Goal: Task Accomplishment & Management: Use online tool/utility

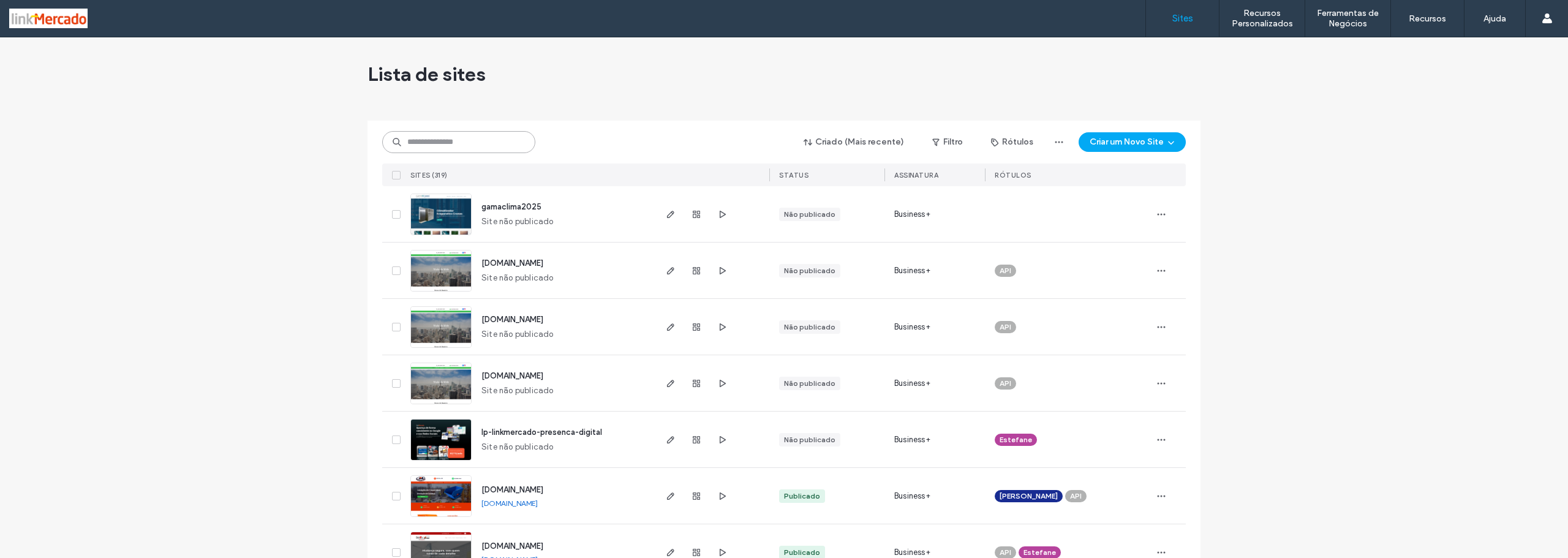
click at [446, 143] on input at bounding box center [459, 141] width 153 height 22
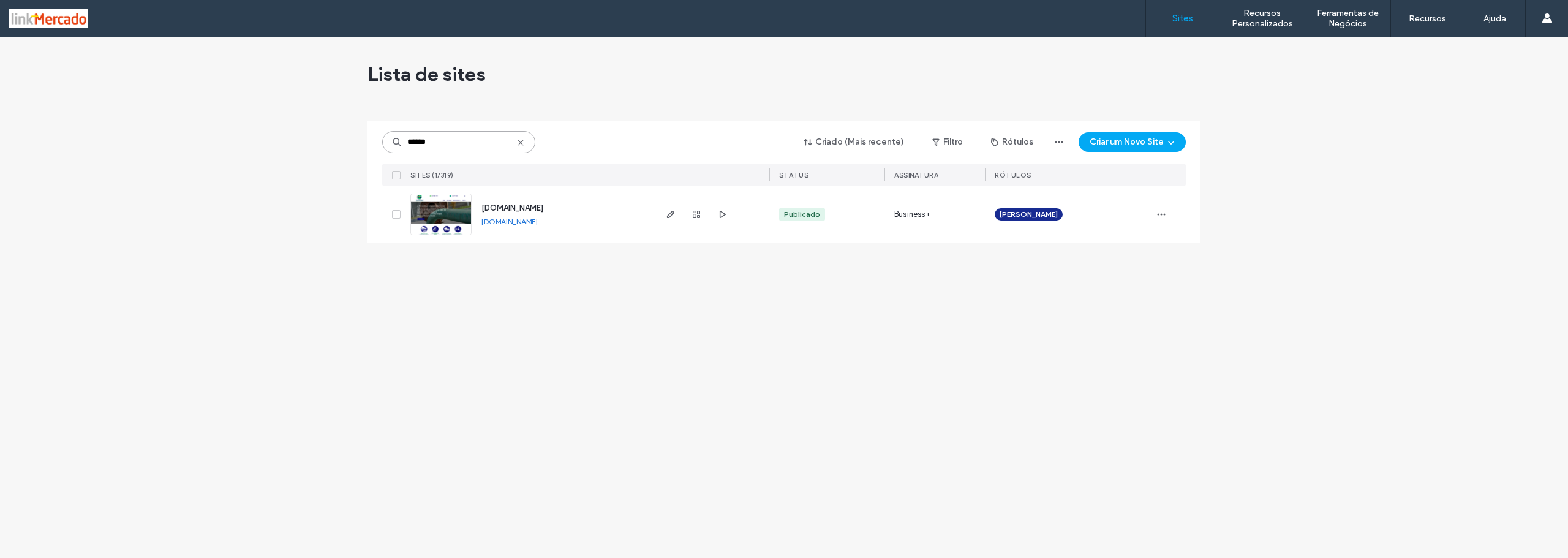
type input "******"
click at [438, 220] on img at bounding box center [441, 236] width 60 height 83
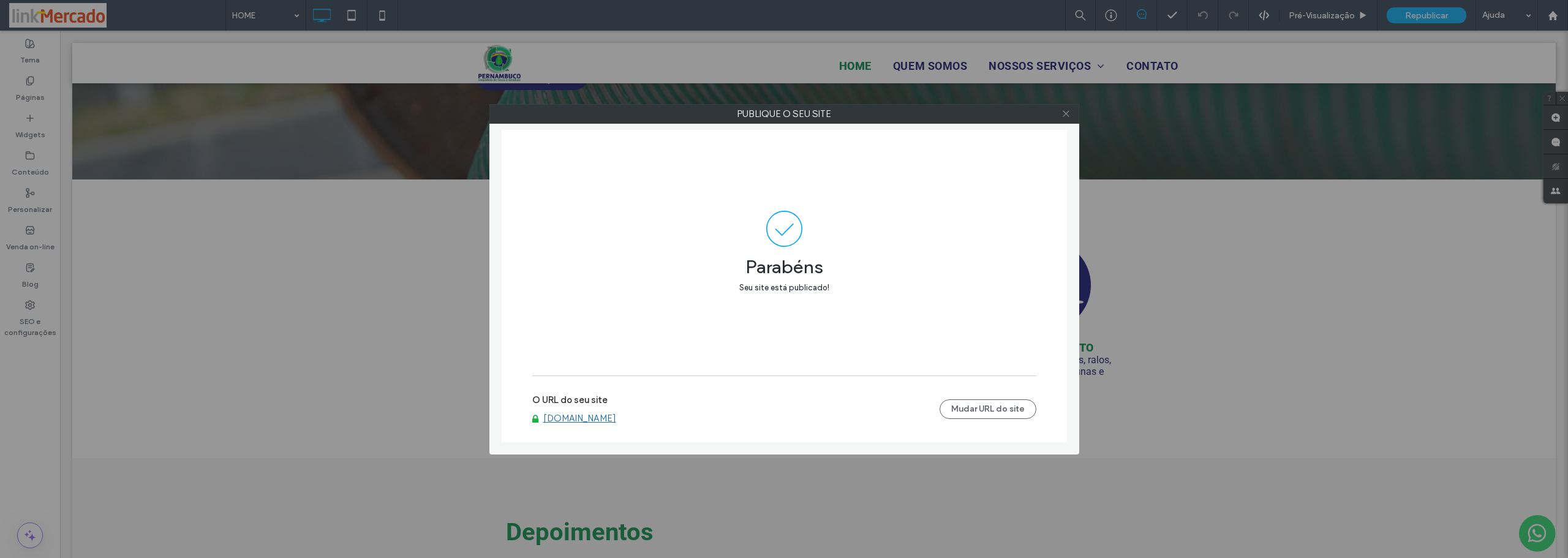
click at [1064, 112] on icon at bounding box center [1066, 113] width 9 height 9
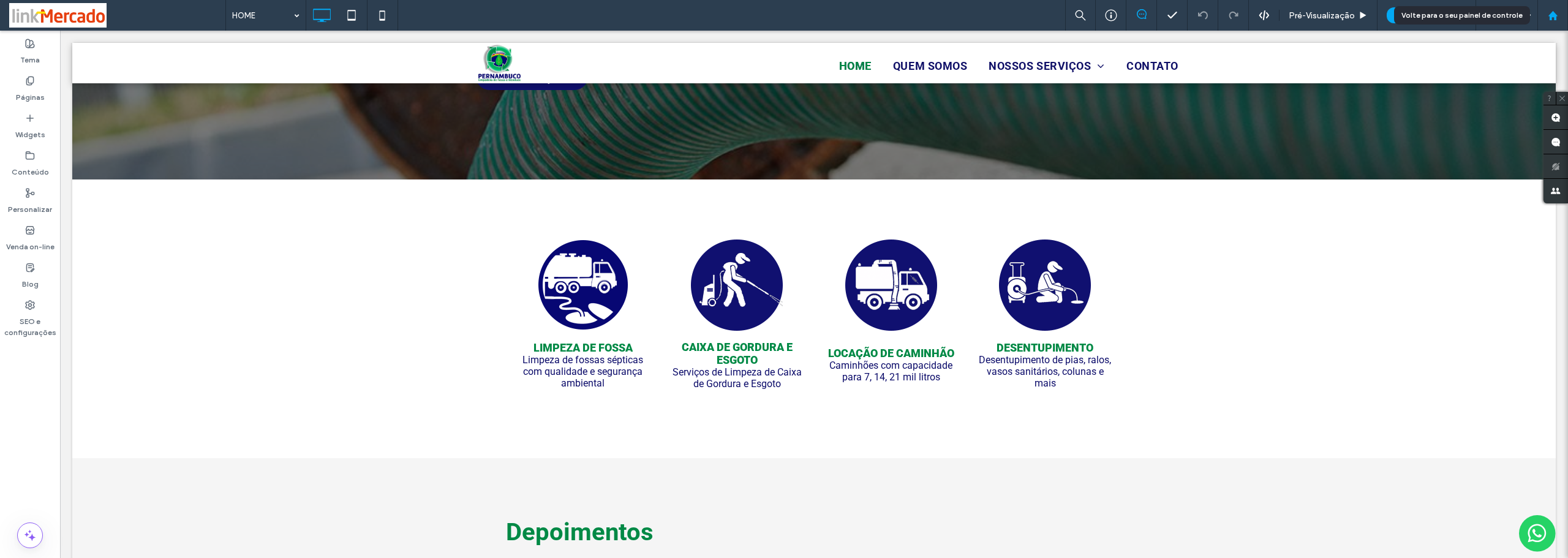
click at [1550, 11] on icon at bounding box center [1552, 16] width 11 height 11
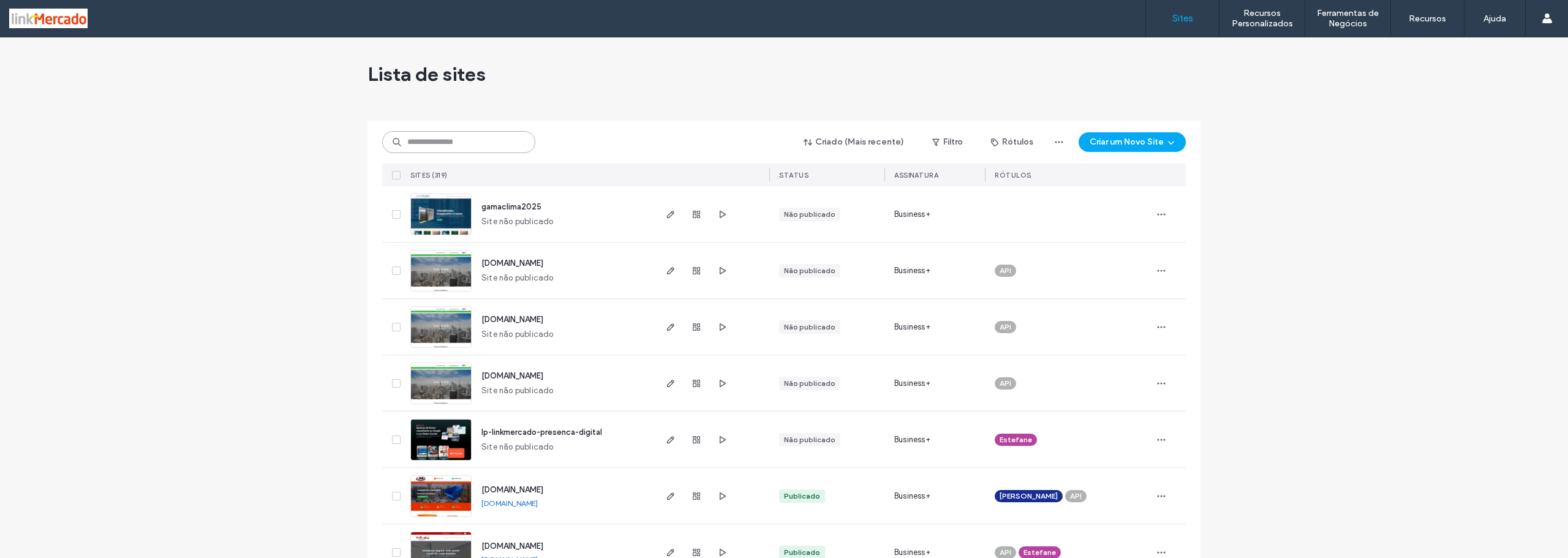
click at [430, 140] on input at bounding box center [459, 141] width 153 height 22
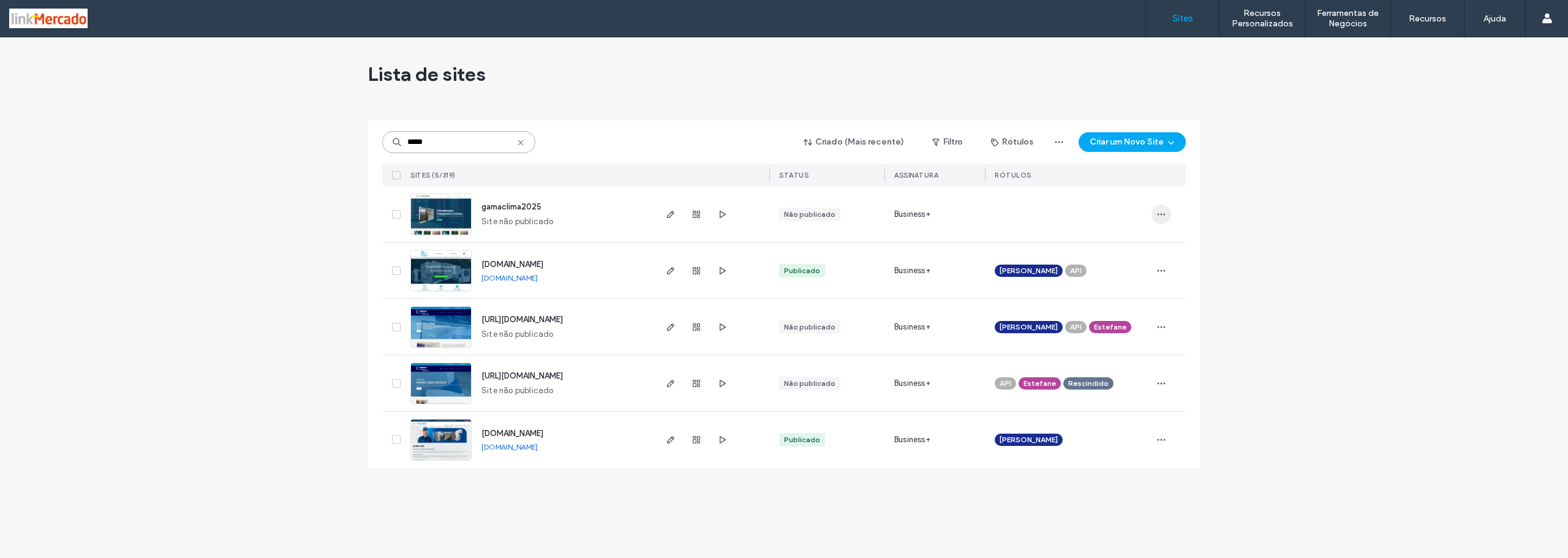
type input "*****"
click at [1160, 213] on icon "button" at bounding box center [1162, 214] width 10 height 10
click at [1076, 314] on span "Atribuir Rótulo" at bounding box center [1114, 316] width 90 height 12
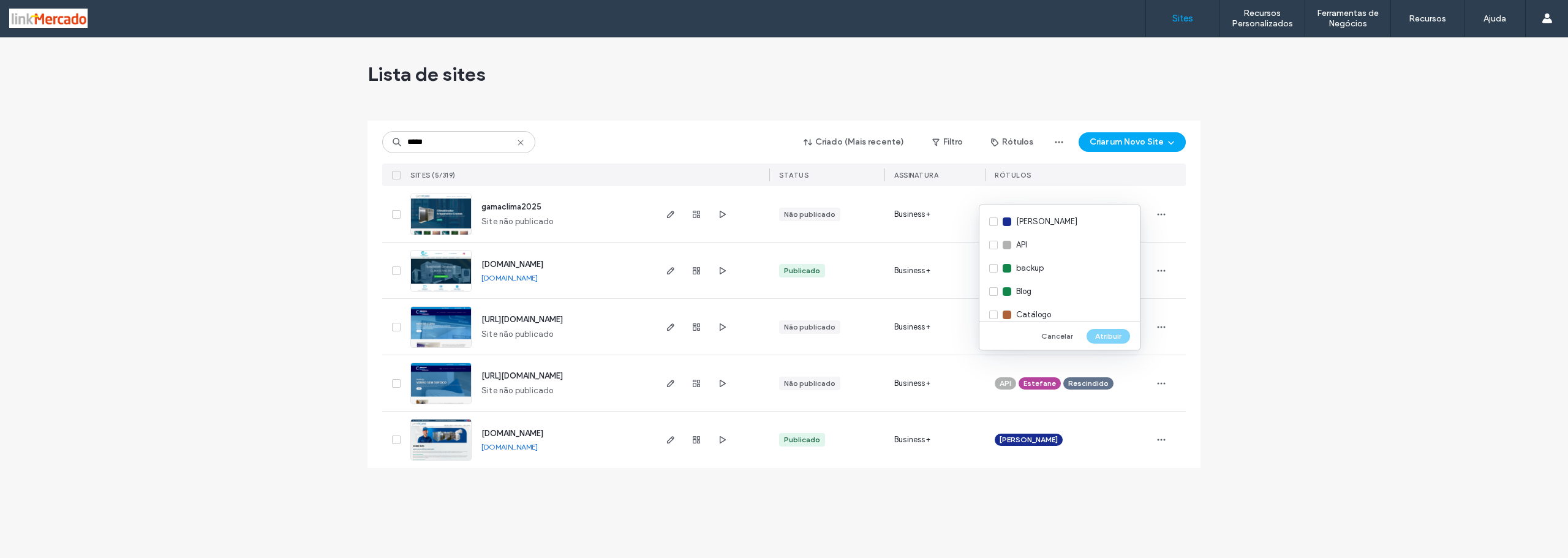
scroll to position [126, 0]
click at [1027, 213] on span "Estefane" at bounding box center [1032, 211] width 33 height 12
click at [1107, 338] on button "Atribuir" at bounding box center [1109, 336] width 44 height 15
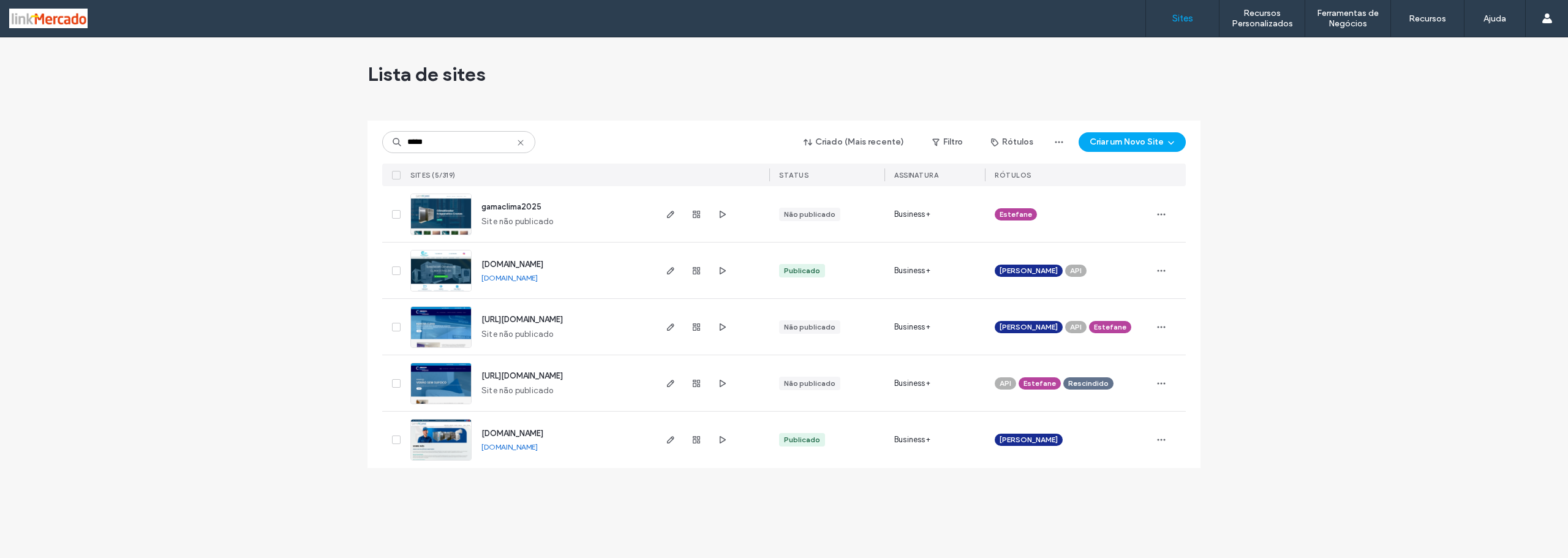
click at [437, 273] on img at bounding box center [441, 292] width 60 height 83
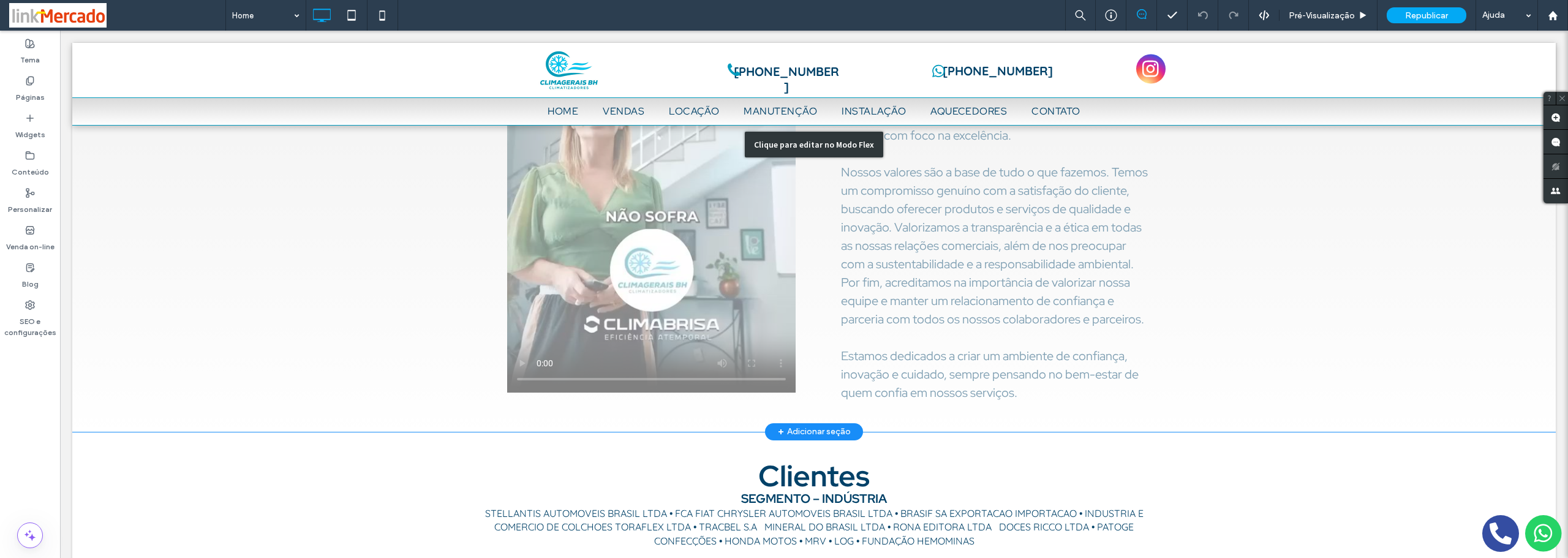
scroll to position [588, 0]
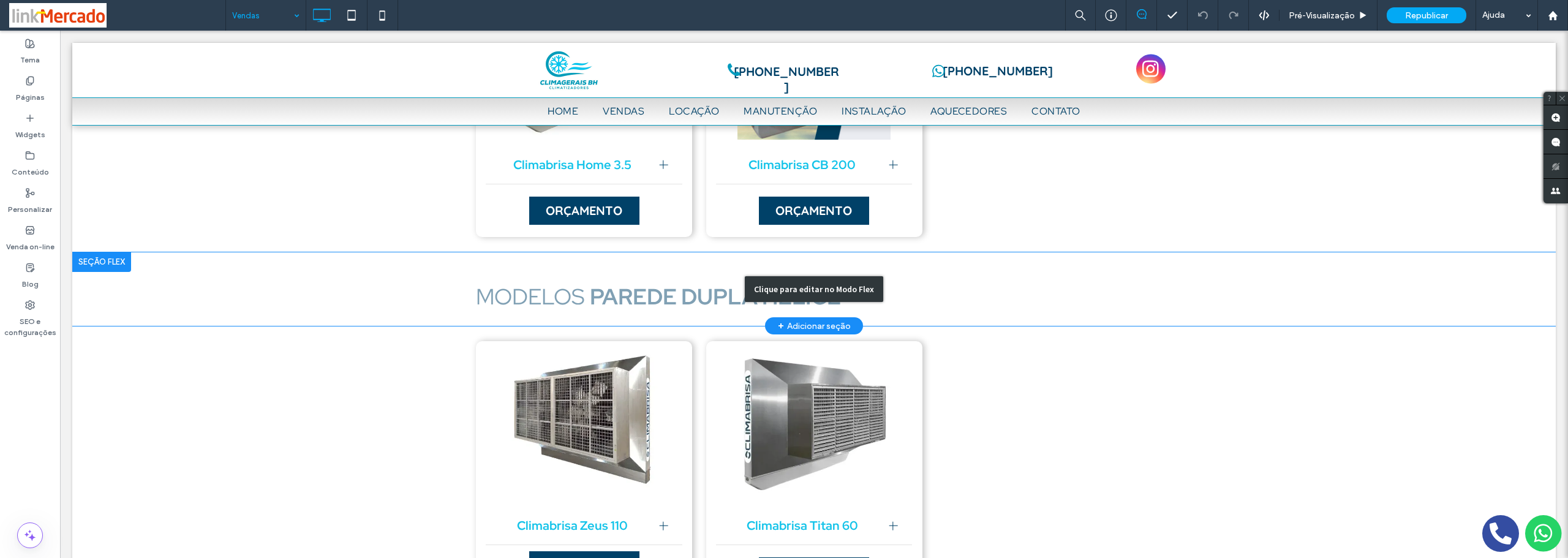
scroll to position [1286, 0]
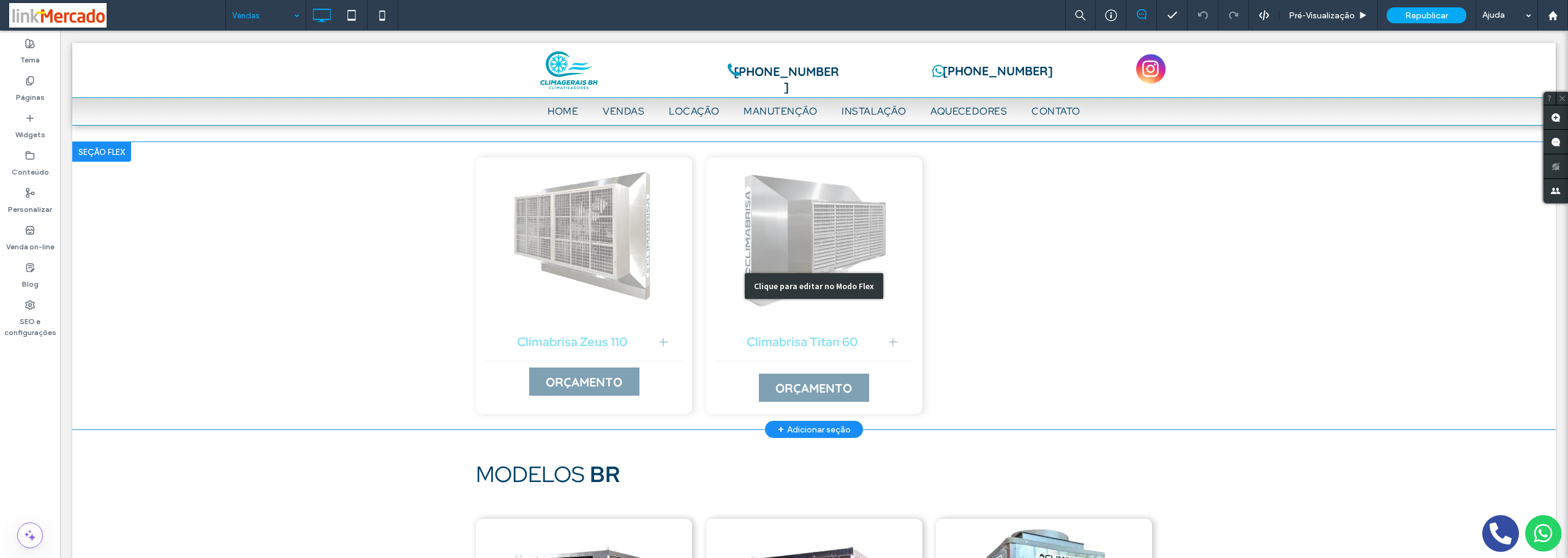
click at [586, 386] on div "Clique para editar no Modo Flex" at bounding box center [813, 285] width 1483 height 287
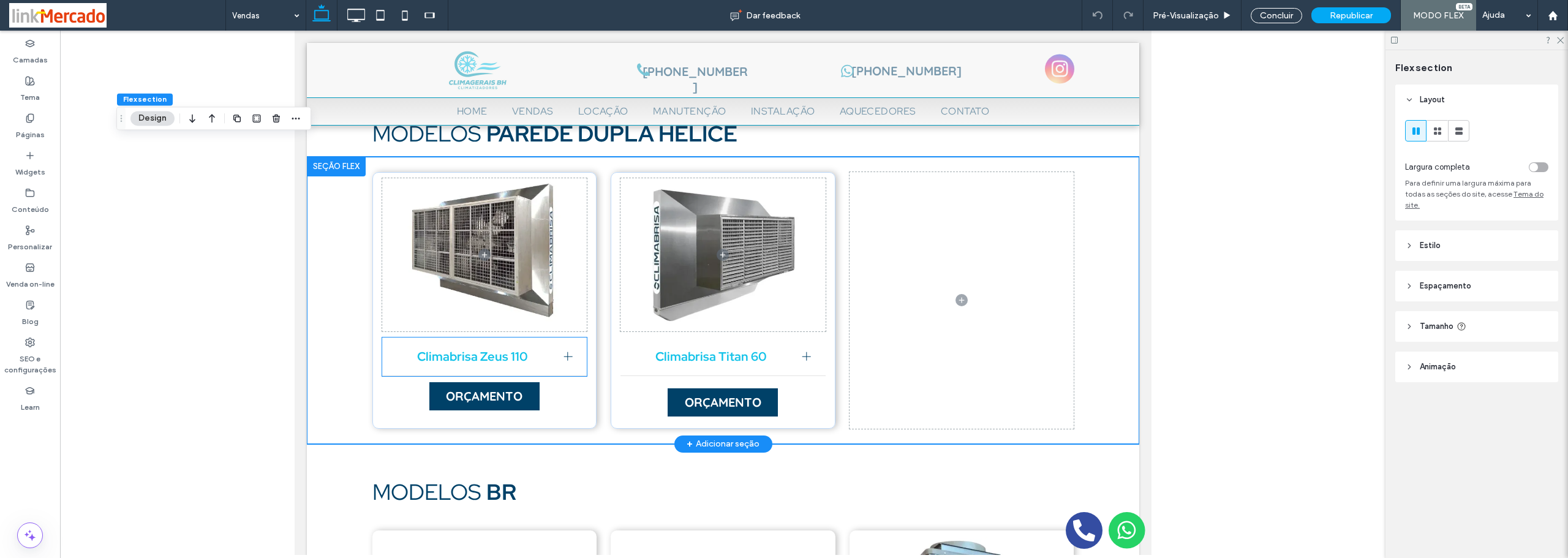
scroll to position [1298, 0]
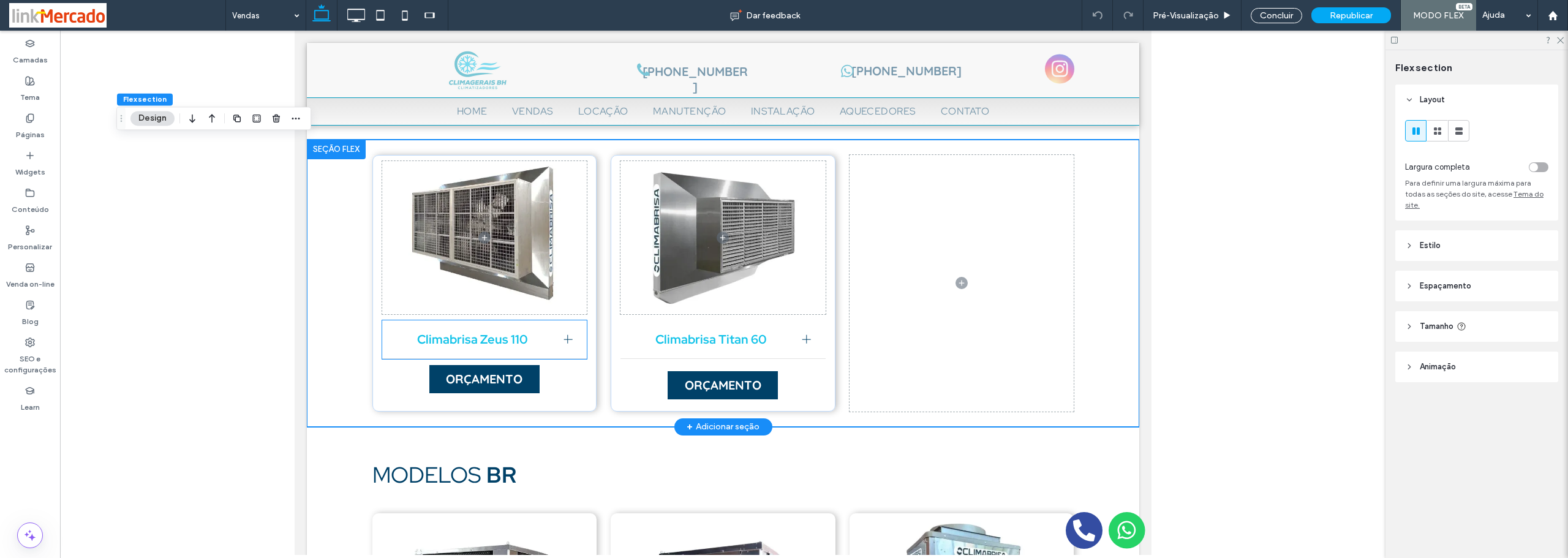
drag, startPoint x: 499, startPoint y: 242, endPoint x: 323, endPoint y: 261, distance: 177.0
click at [481, 341] on span "Climabrisa Zeus 110" at bounding box center [473, 339] width 163 height 16
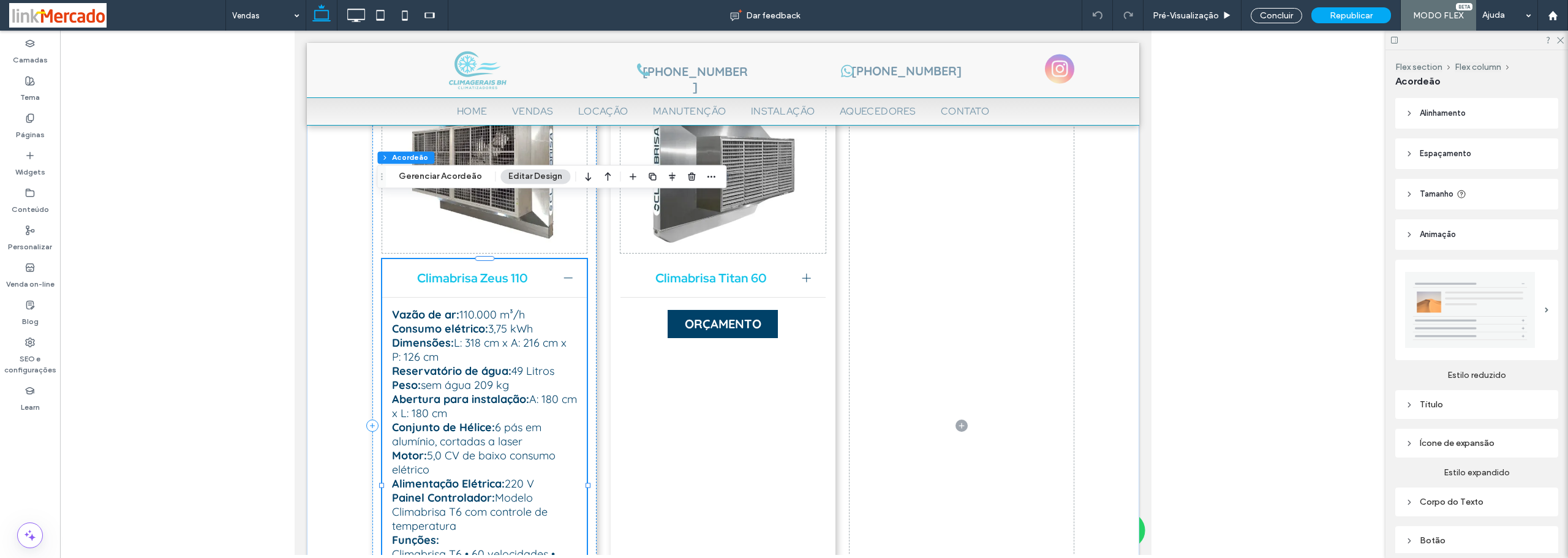
scroll to position [1420, 0]
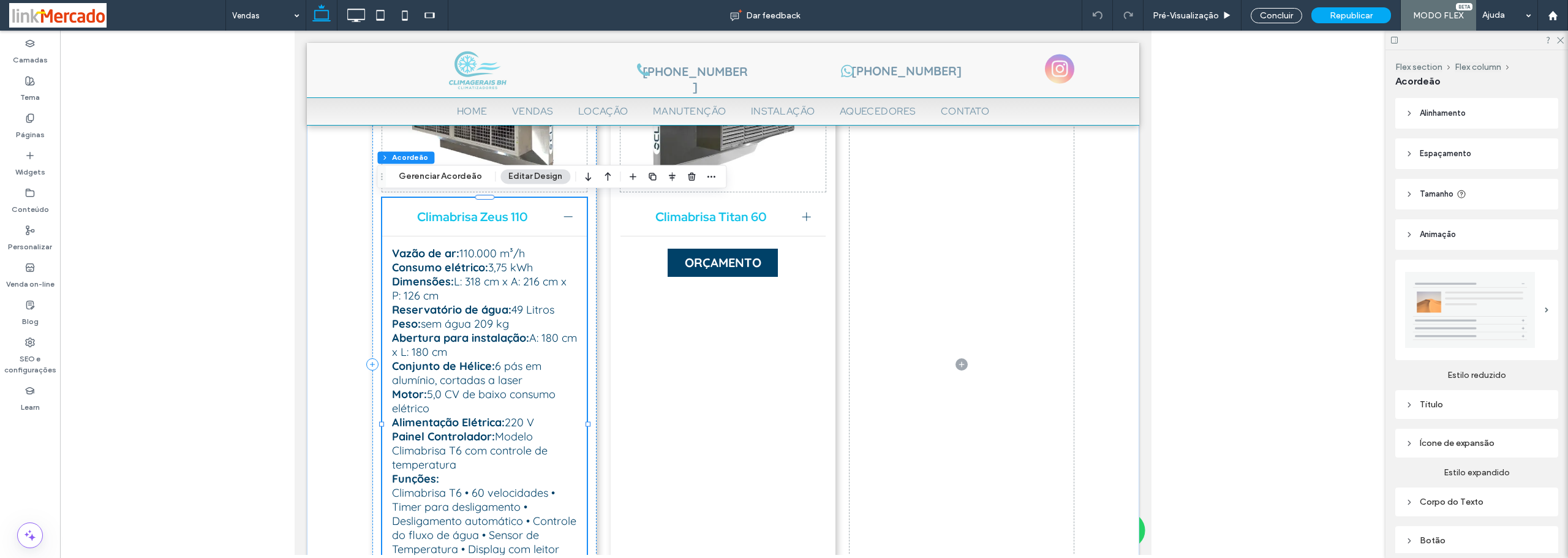
click at [502, 415] on p "Alimentação Elétrica: 220 V" at bounding box center [484, 422] width 186 height 14
click at [510, 416] on p "Alimentação Elétrica: 220 V" at bounding box center [484, 422] width 186 height 14
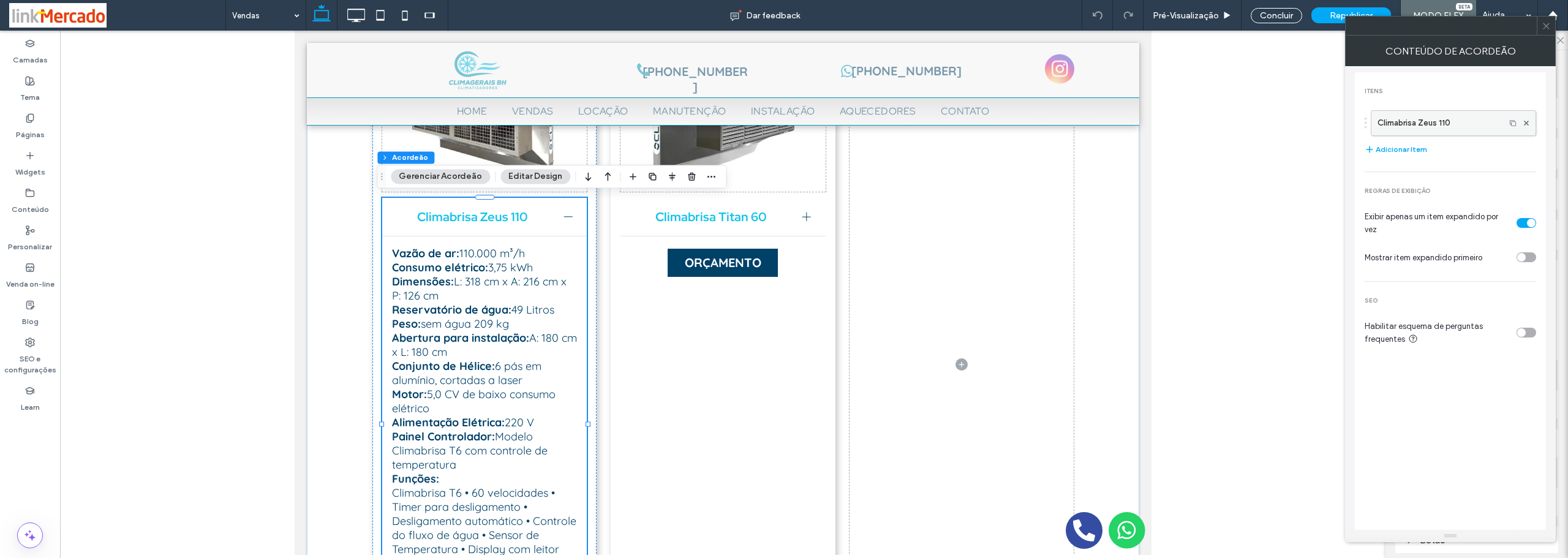
click at [1423, 129] on label "Climabrisa Zeus 110" at bounding box center [1438, 123] width 122 height 25
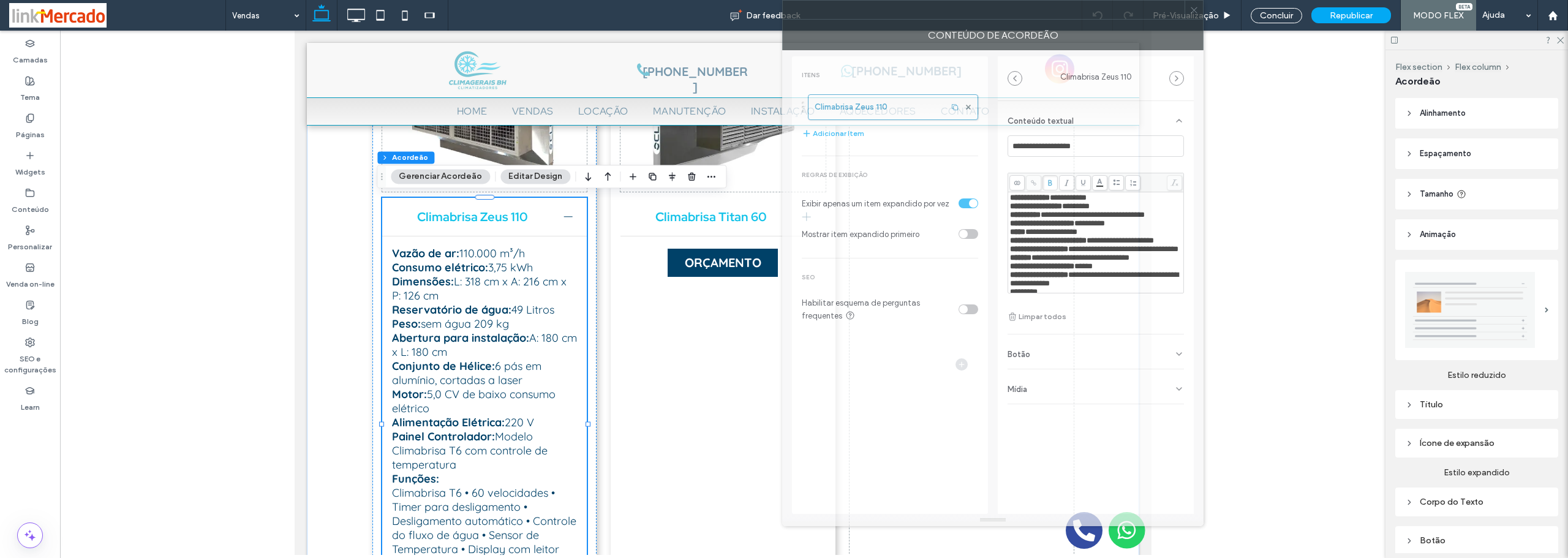
drag, startPoint x: 1302, startPoint y: 32, endPoint x: 934, endPoint y: -34, distance: 373.9
click at [934, 0] on html ".wqwq-1{fill:#231f20;} .cls-1q, .cls-2q { fill-rule: evenodd; } .cls-2q { fill:…" at bounding box center [784, 279] width 1568 height 558
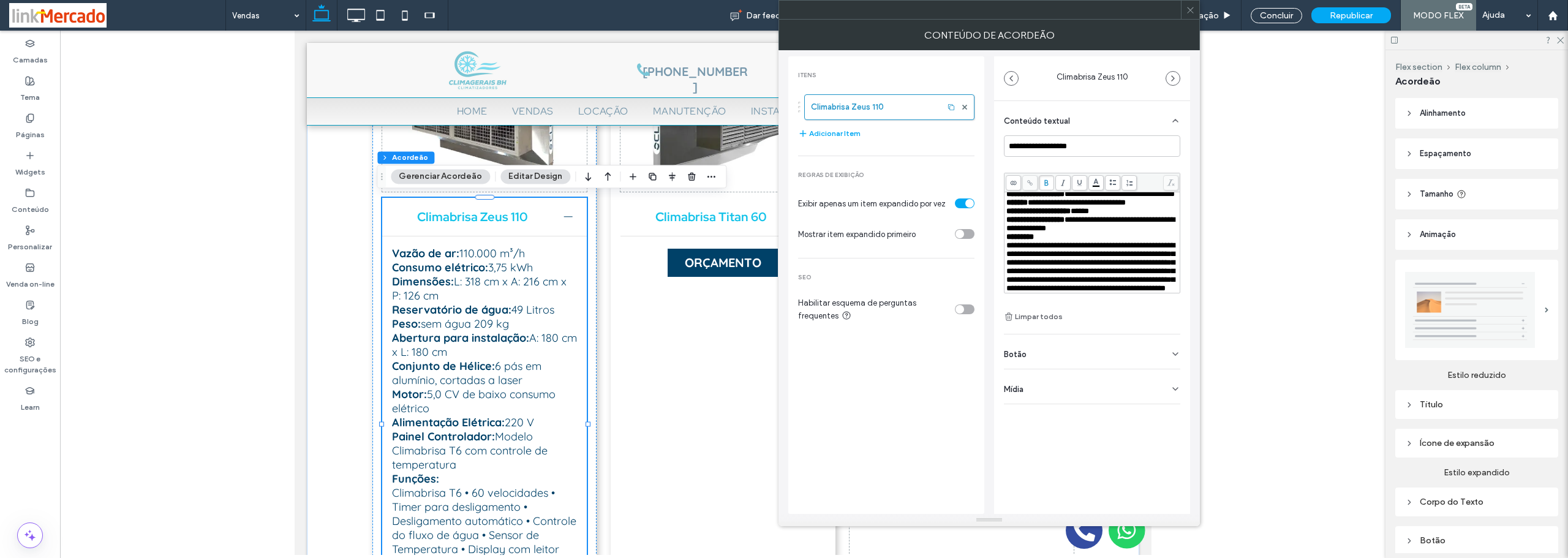
scroll to position [61, 0]
click at [1089, 215] on span "*****" at bounding box center [1080, 210] width 18 height 8
drag, startPoint x: 1110, startPoint y: 239, endPoint x: 1087, endPoint y: 241, distance: 23.1
click at [1087, 215] on div "**********" at bounding box center [1092, 211] width 172 height 8
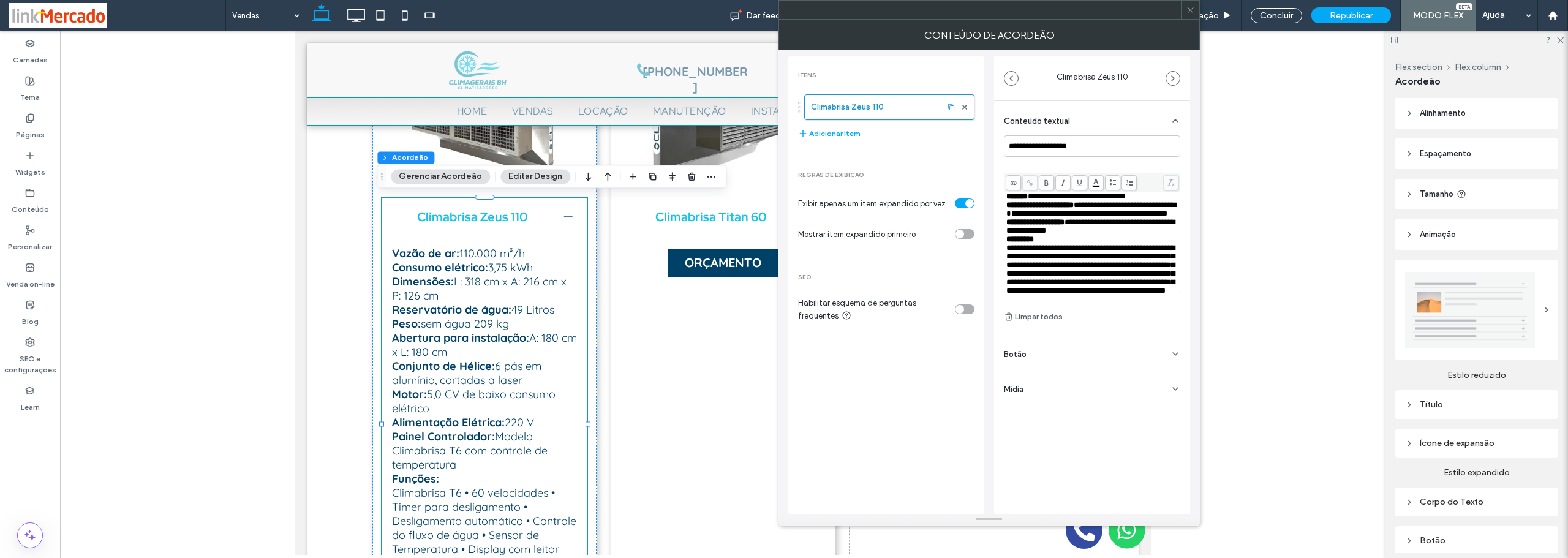
click at [1111, 307] on div "**********" at bounding box center [1092, 230] width 177 height 189
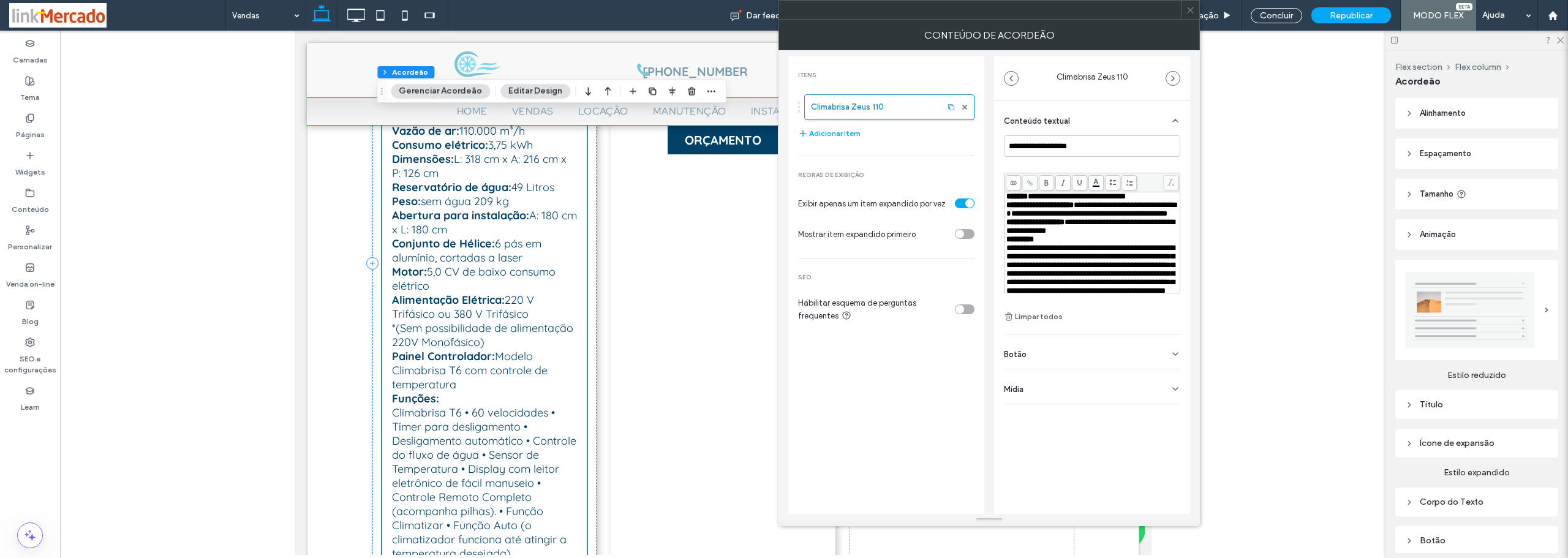
scroll to position [1603, 0]
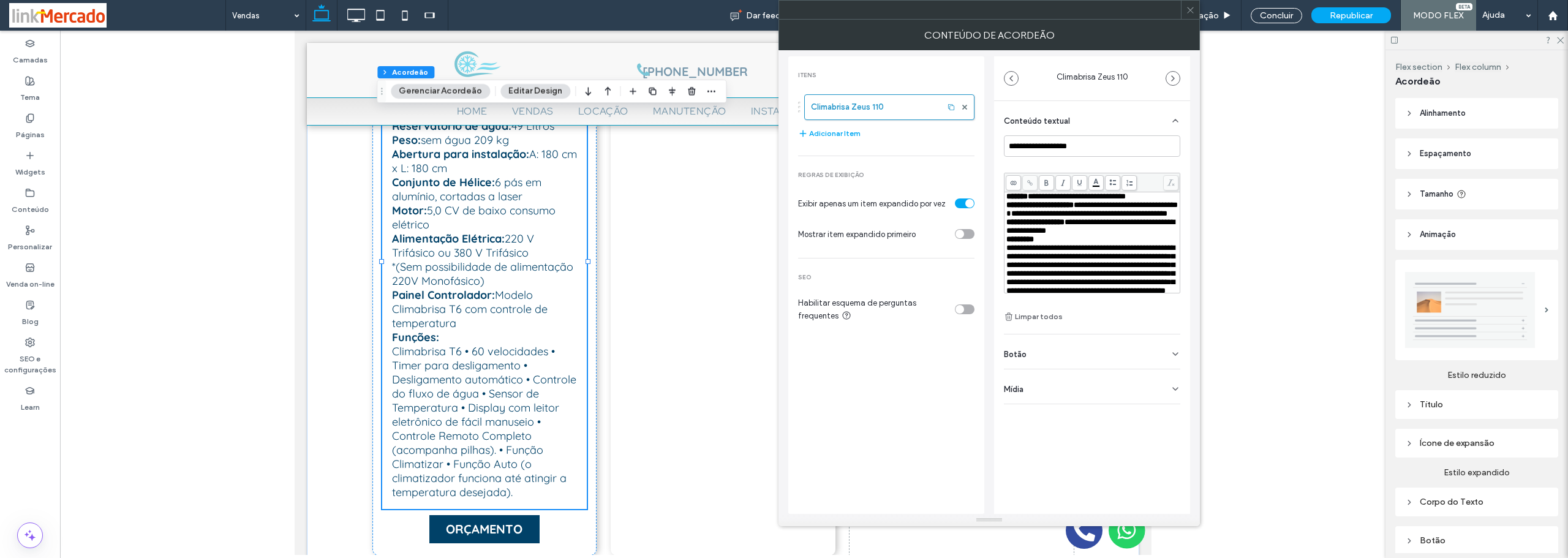
click at [1189, 7] on icon at bounding box center [1190, 10] width 9 height 9
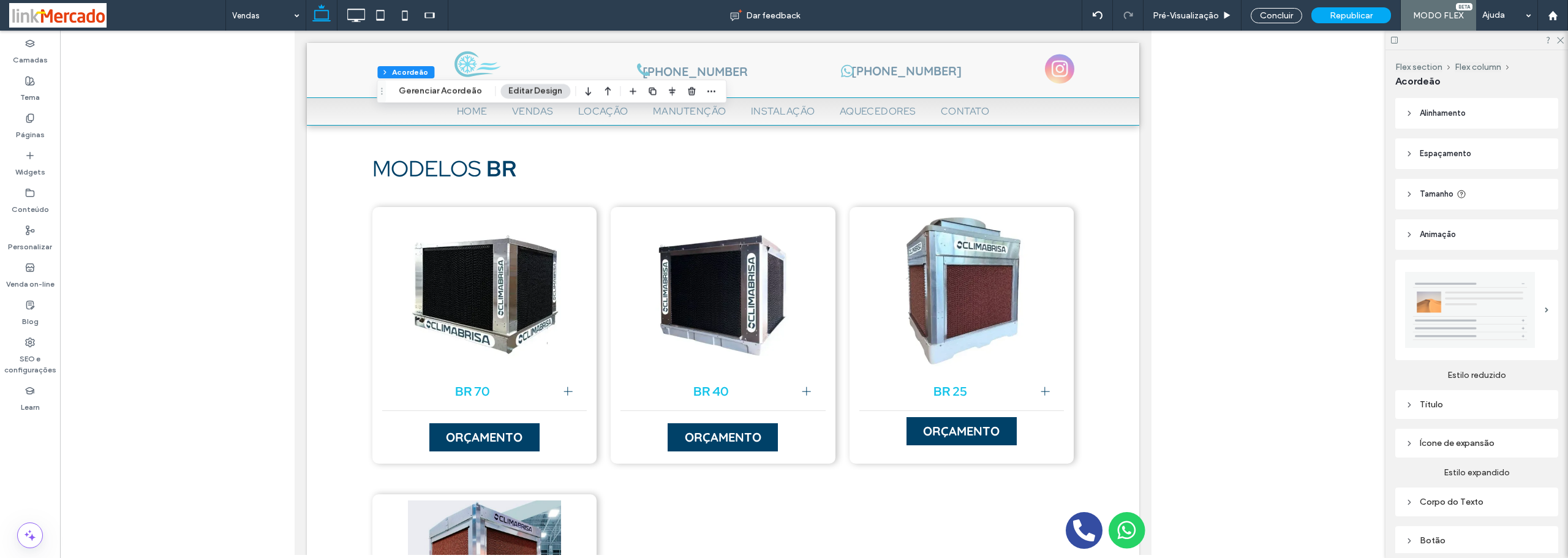
click at [303, 254] on body "Click To Paste (31) 3360-7243 Click To Paste (31) 97528-0520 Click To Paste Cli…" at bounding box center [722, 133] width 857 height 3413
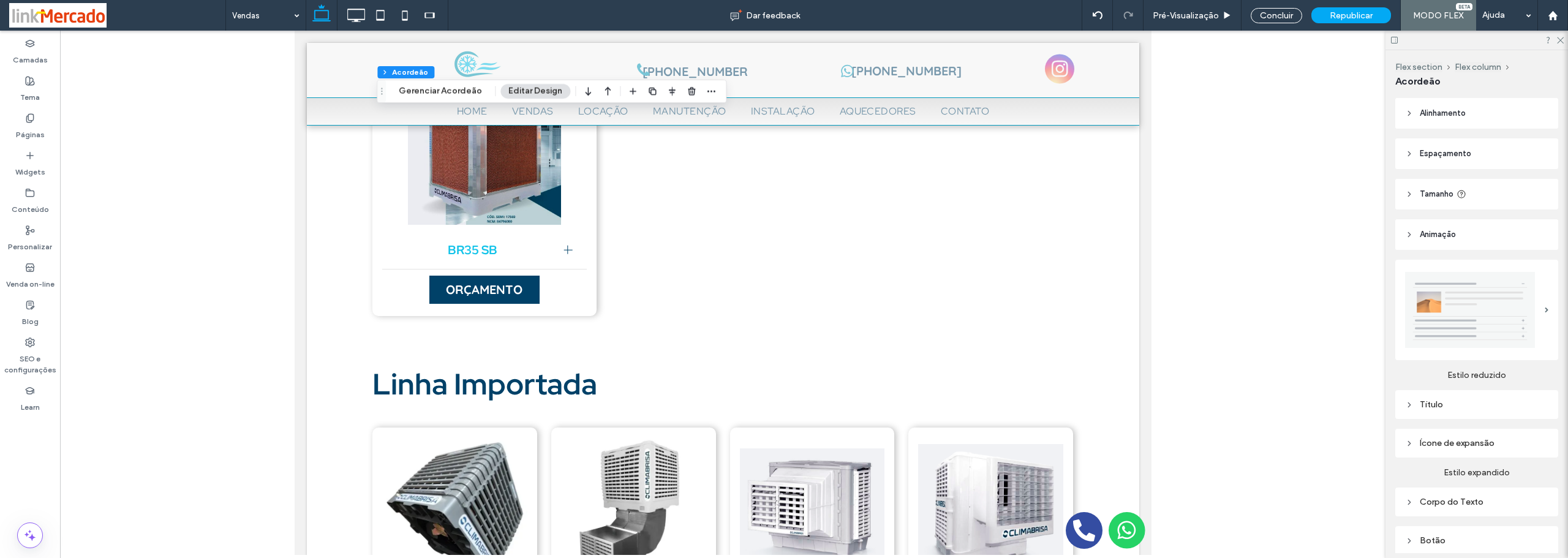
scroll to position [1910, 0]
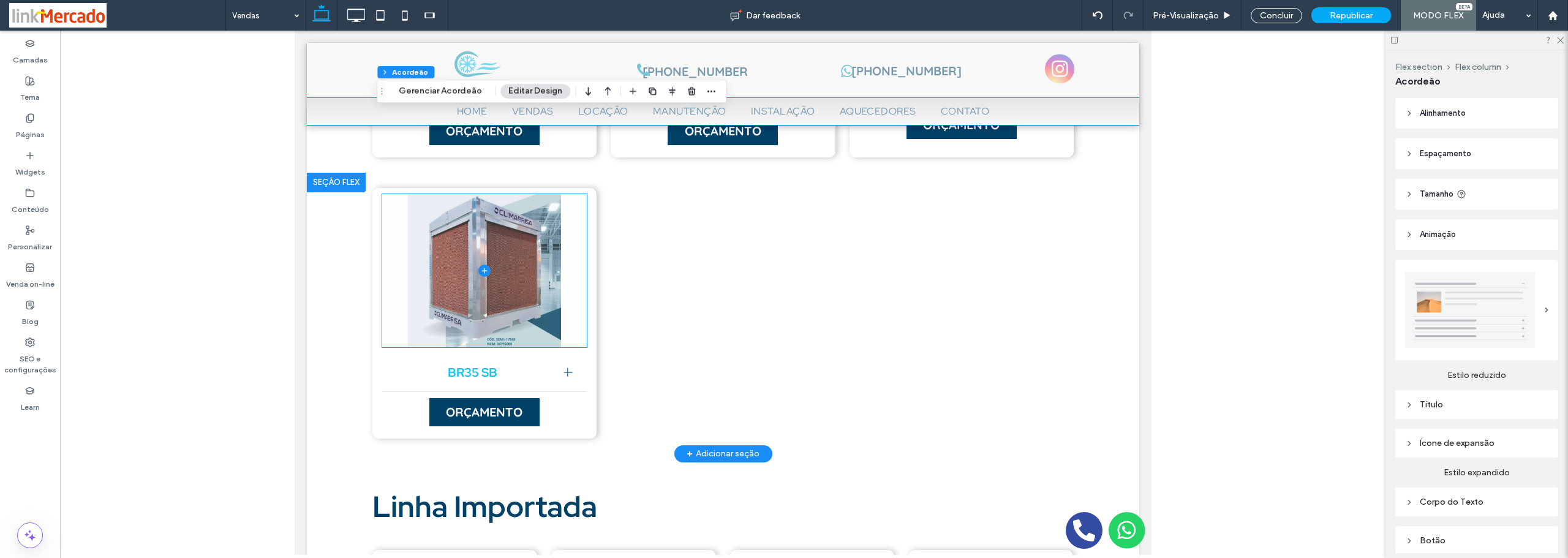
click at [461, 280] on span at bounding box center [484, 271] width 205 height 153
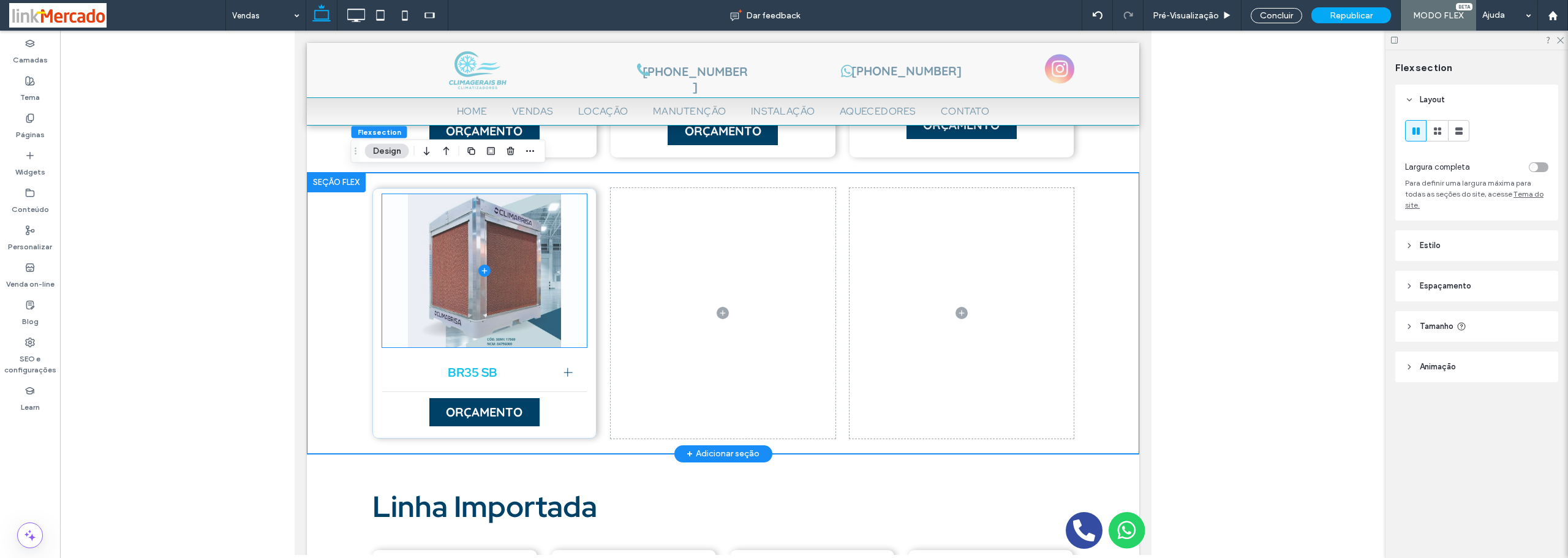
click at [461, 280] on span at bounding box center [484, 271] width 205 height 153
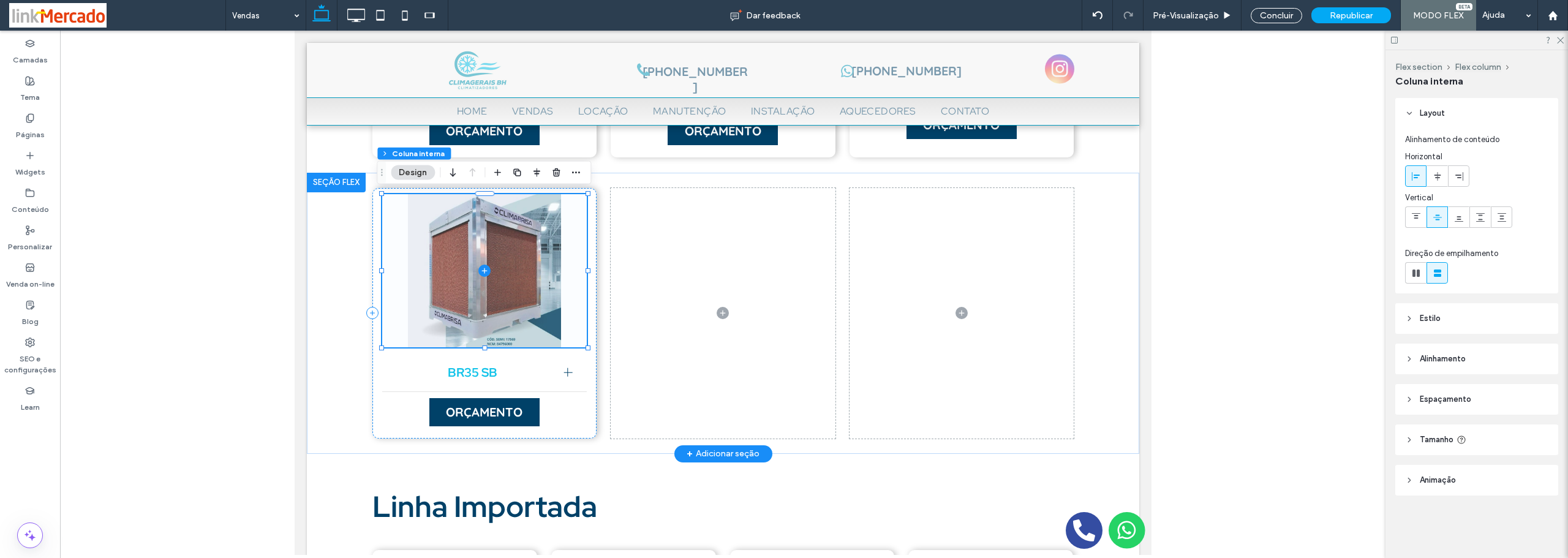
click at [461, 280] on span at bounding box center [484, 271] width 205 height 153
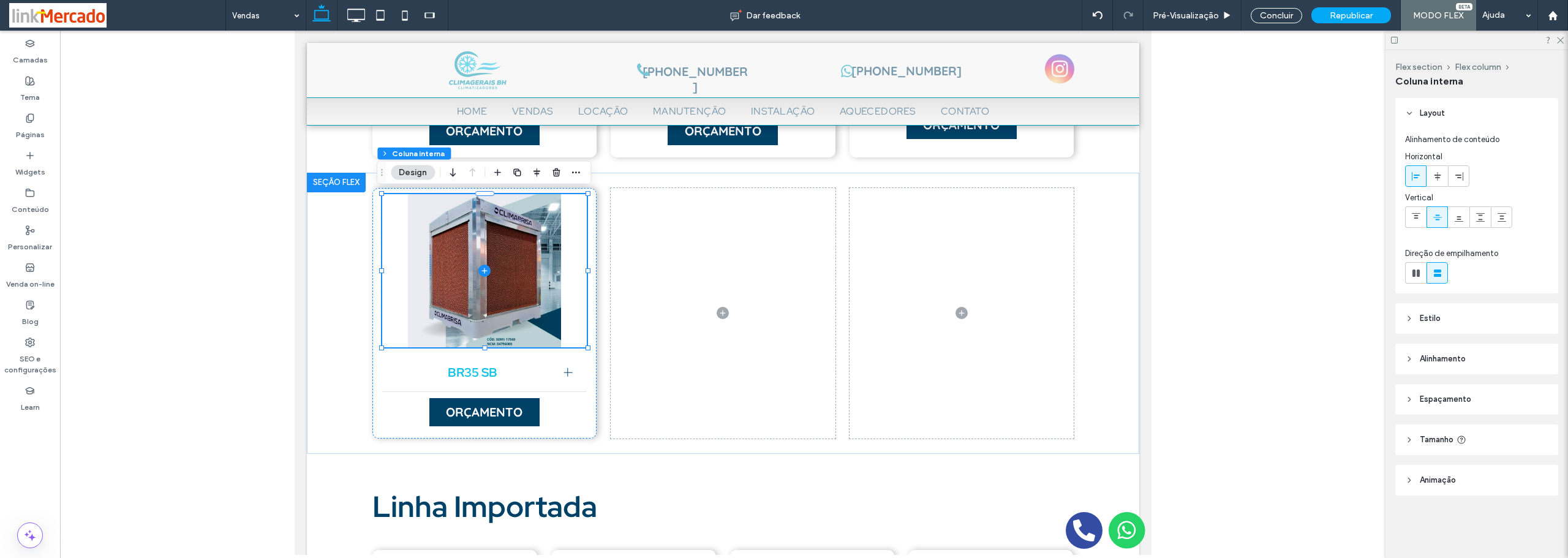
click at [1439, 398] on span "Espaçamento" at bounding box center [1445, 398] width 52 height 12
click at [1439, 397] on span "Espaçamento" at bounding box center [1445, 398] width 52 height 12
click at [1415, 315] on header "Estilo" at bounding box center [1477, 318] width 163 height 30
click at [1473, 395] on span "Imagem" at bounding box center [1477, 391] width 30 height 10
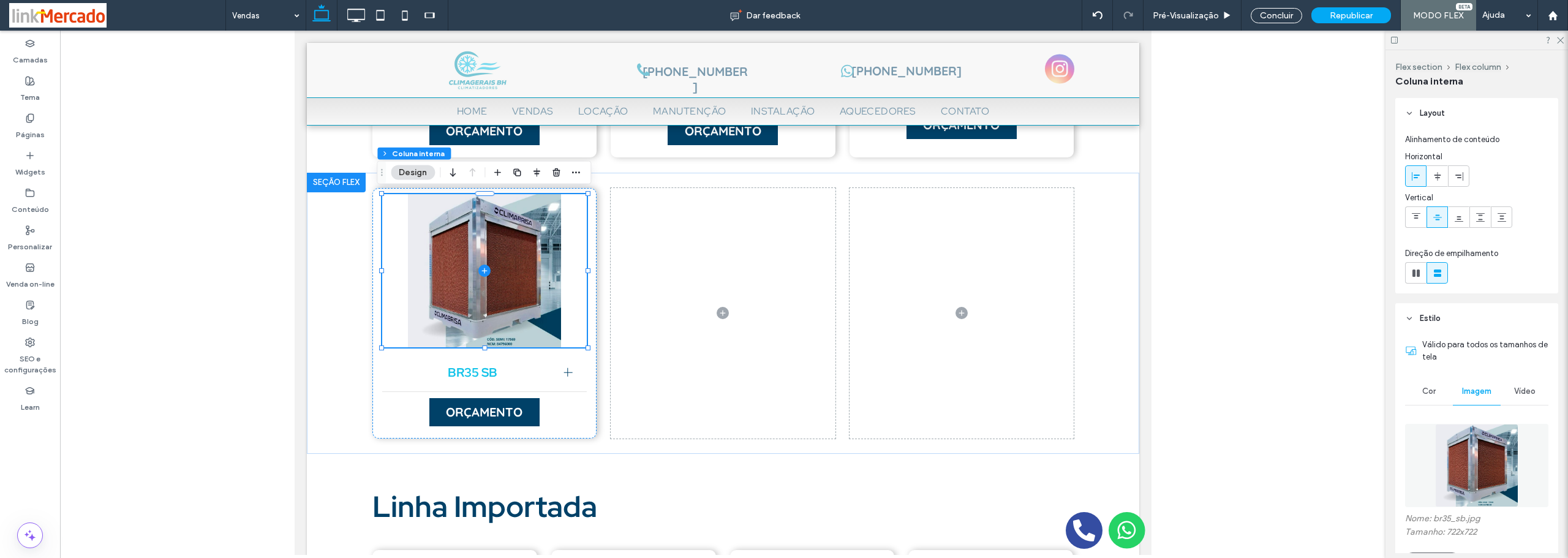
scroll to position [184, 0]
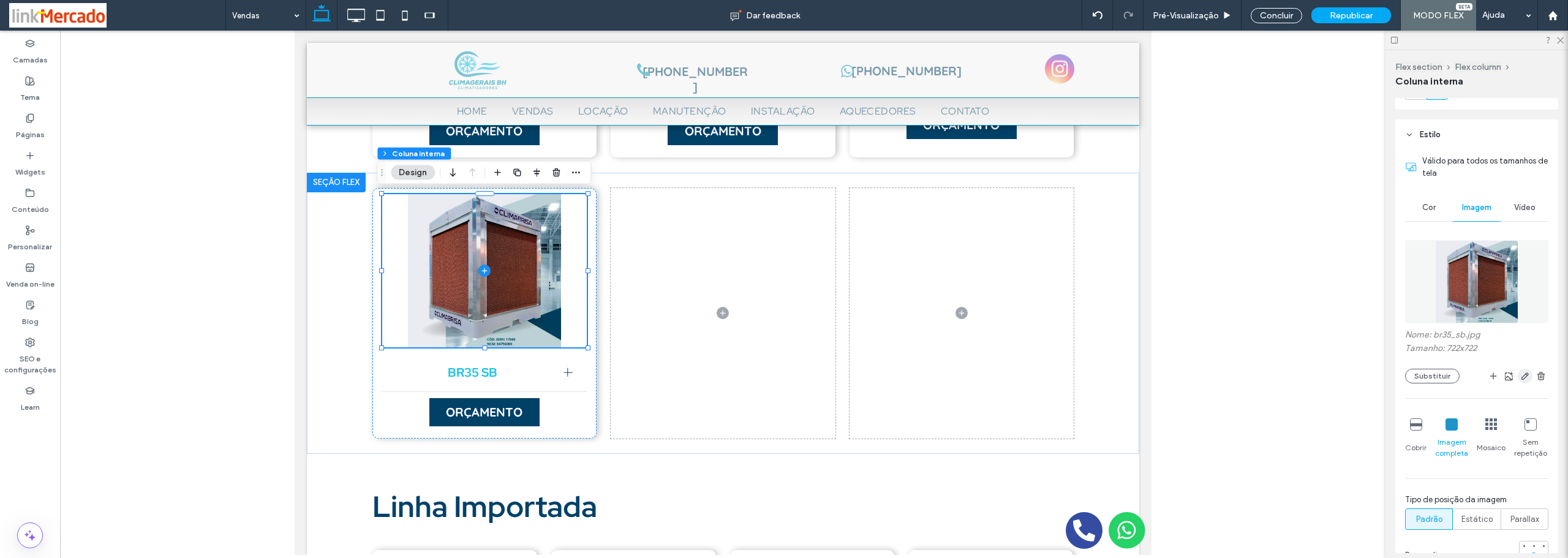
click at [1518, 370] on span "button" at bounding box center [1525, 376] width 15 height 15
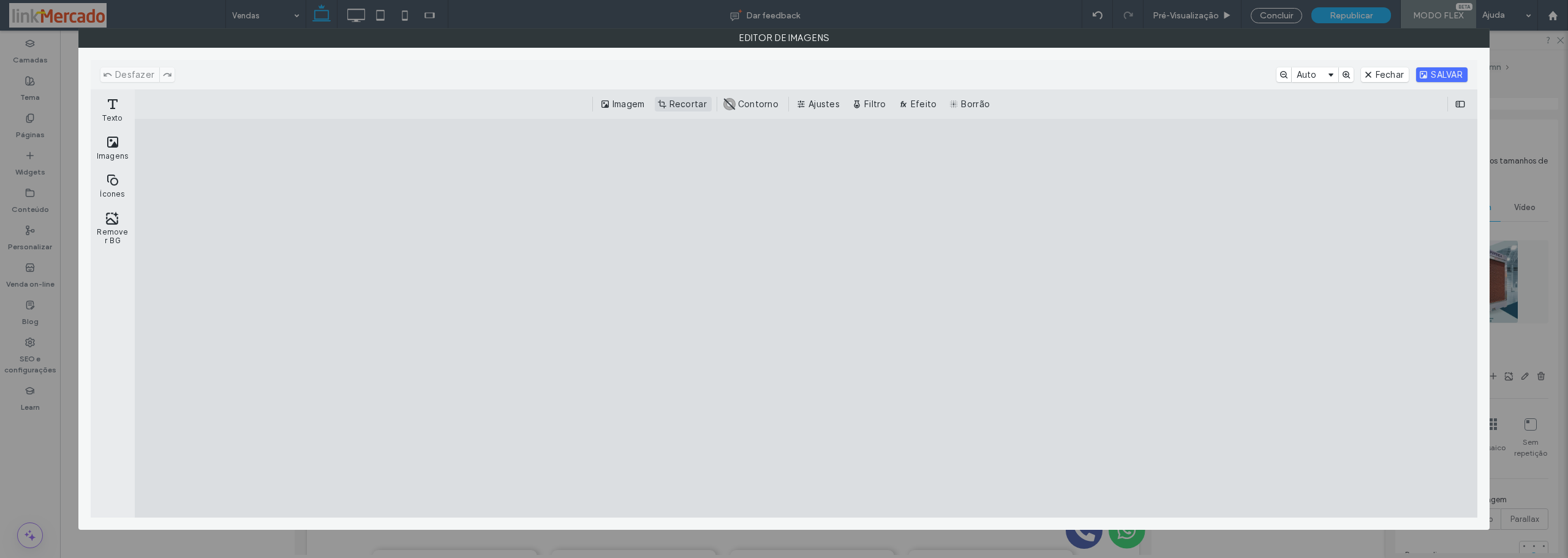
click at [679, 102] on button "Recortar" at bounding box center [683, 104] width 57 height 15
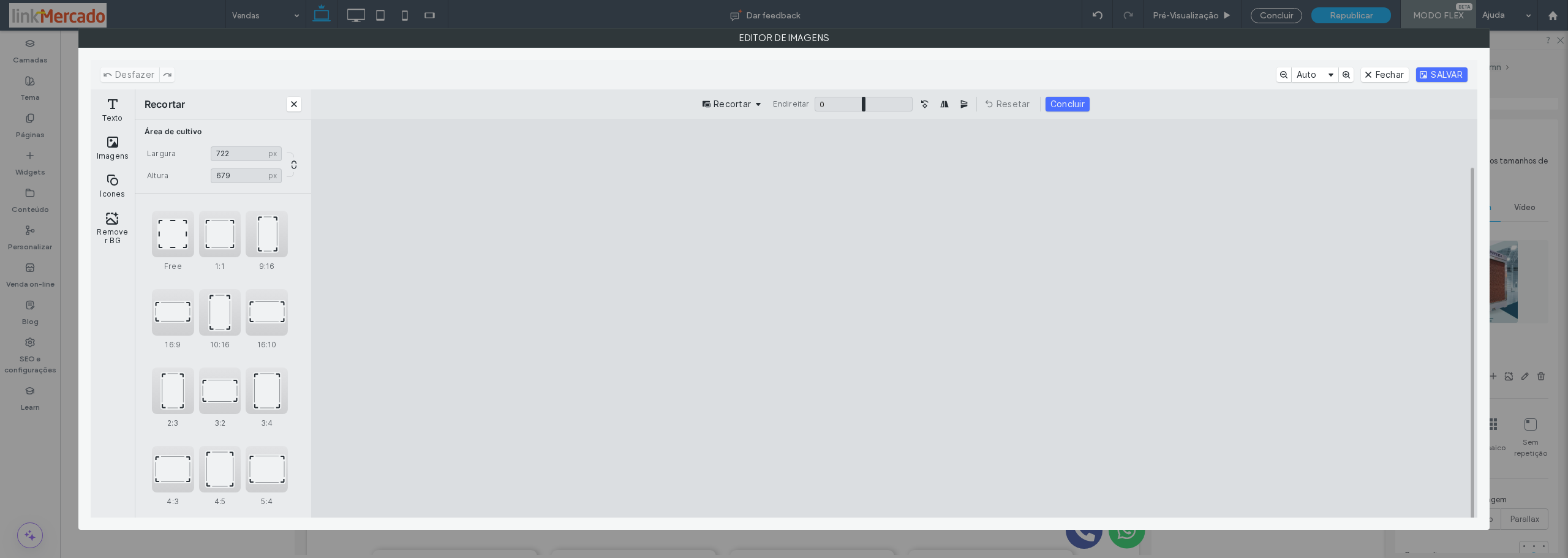
drag, startPoint x: 894, startPoint y: 480, endPoint x: 892, endPoint y: 461, distance: 19.1
click at [895, 318] on cesdk-canvas "Tela do editor" at bounding box center [895, 318] width 0 height 0
type input "***"
click at [895, 318] on cesdk-canvas "Tela do editor" at bounding box center [895, 318] width 0 height 0
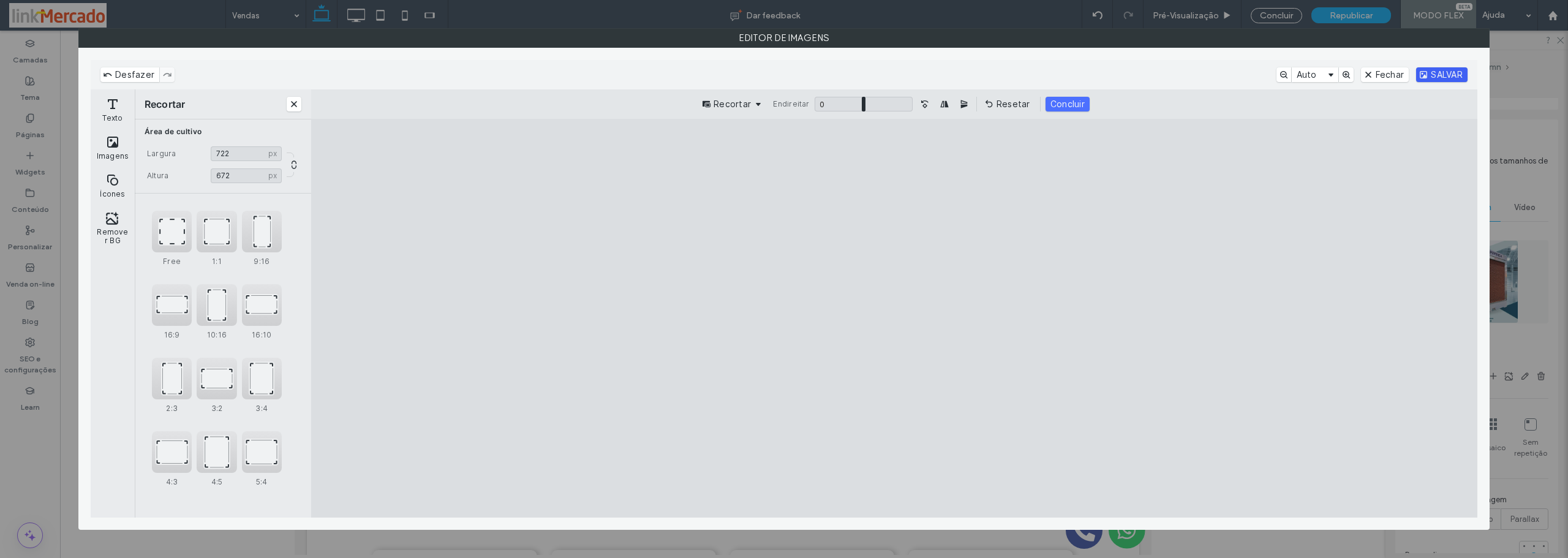
click at [1432, 72] on button "SALVAR" at bounding box center [1442, 74] width 52 height 15
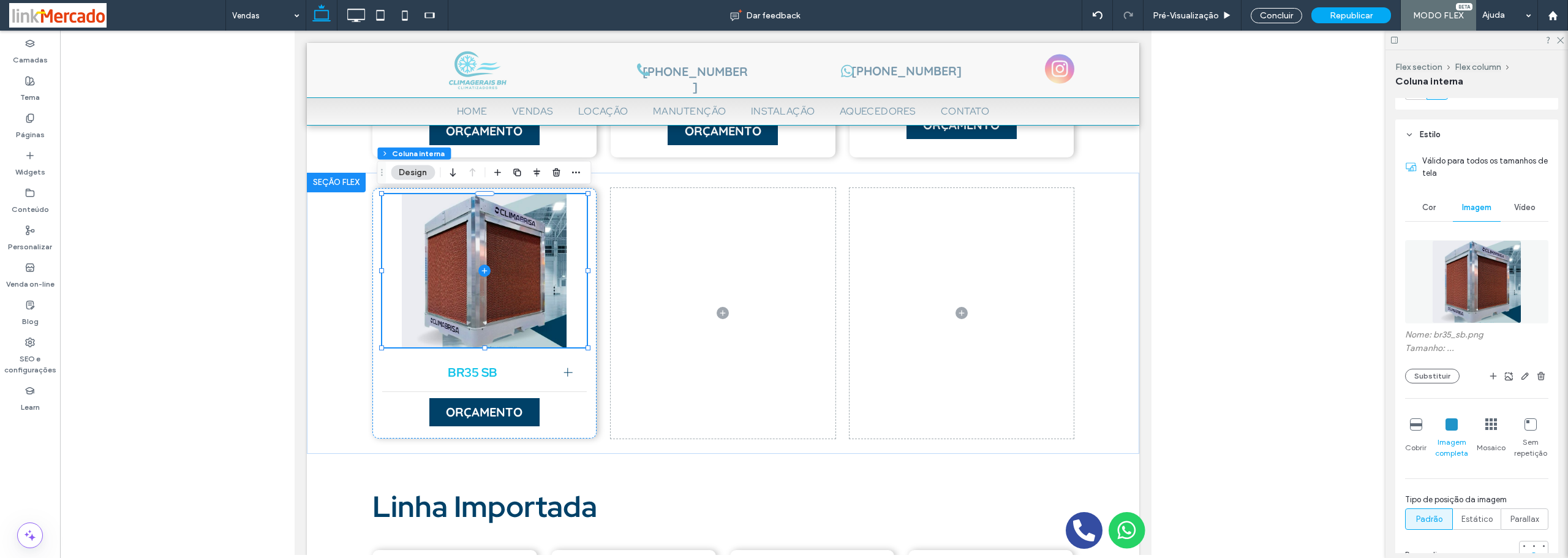
type input "**"
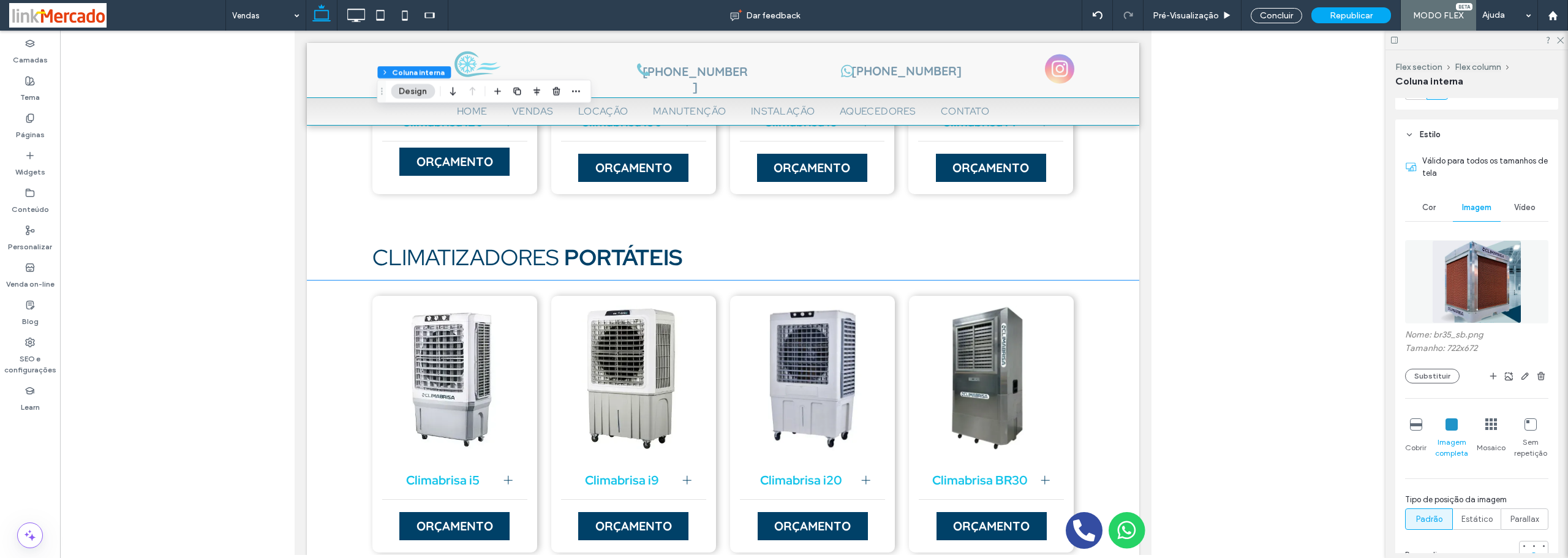
scroll to position [2705, 0]
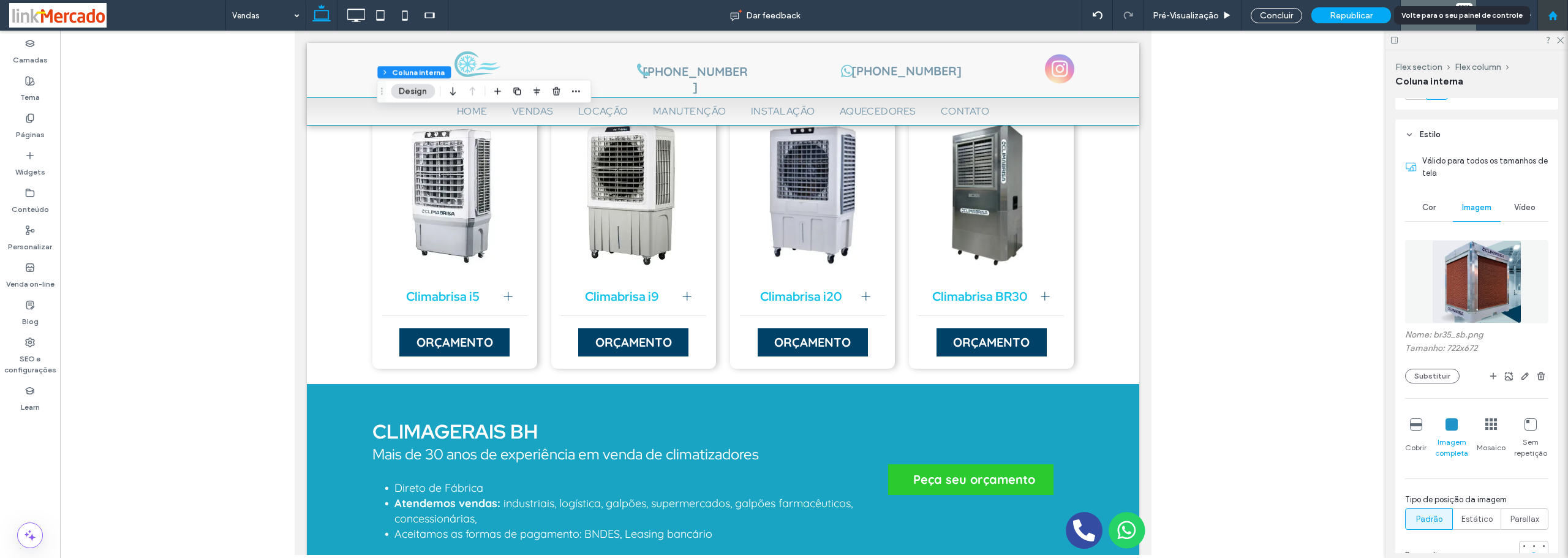
click at [1550, 11] on icon at bounding box center [1552, 16] width 11 height 11
